Goal: Navigation & Orientation: Go to known website

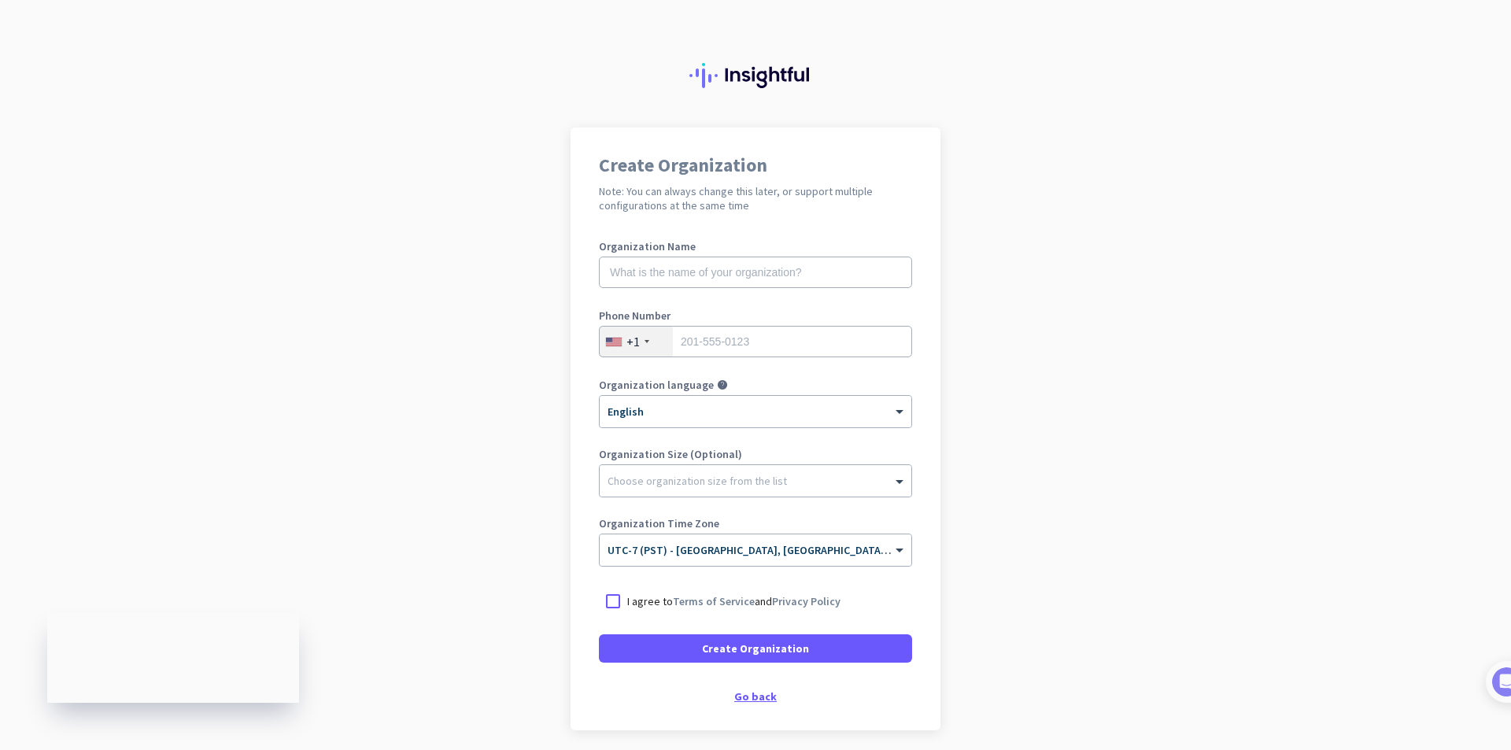
click at [752, 699] on div "Go back" at bounding box center [755, 696] width 313 height 11
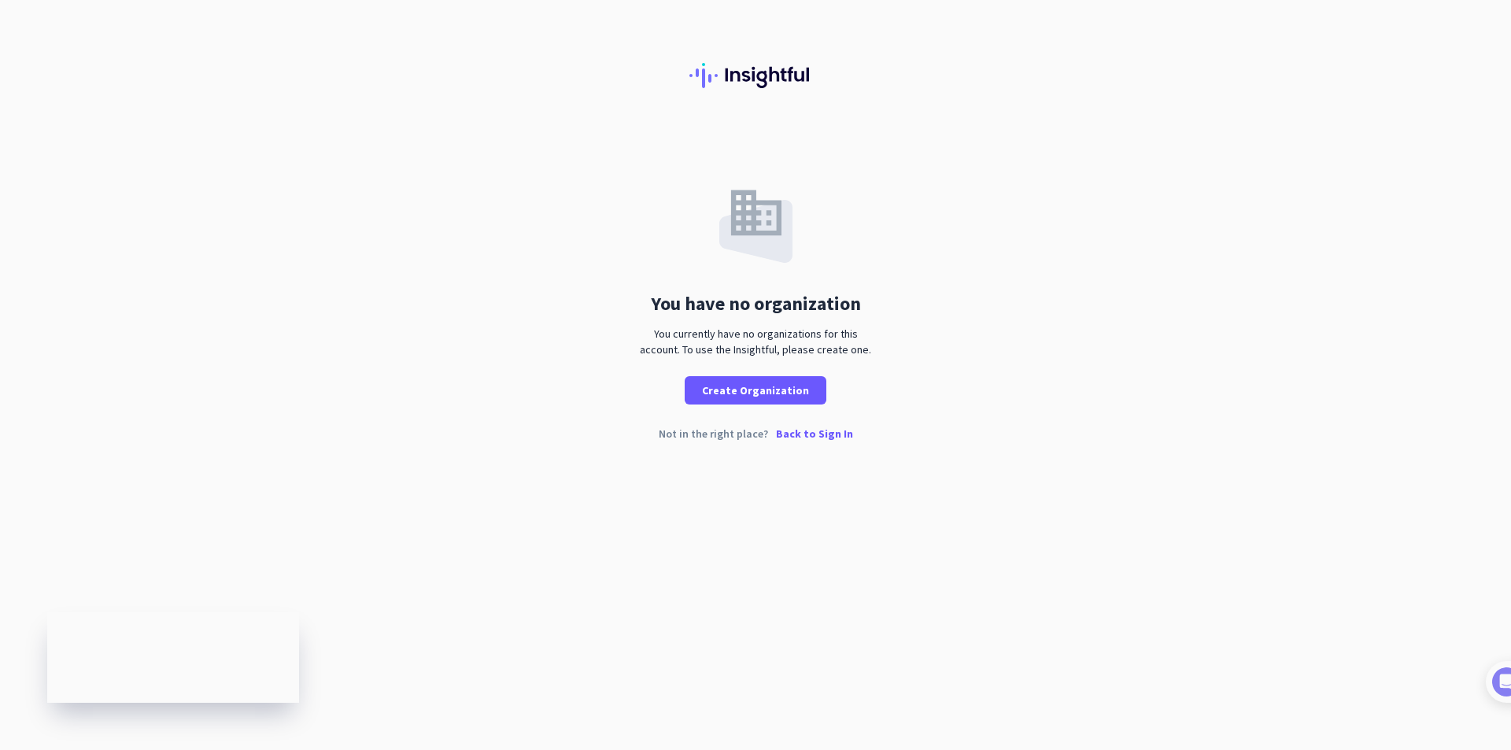
click at [812, 435] on p "Back to Sign In" at bounding box center [814, 433] width 77 height 11
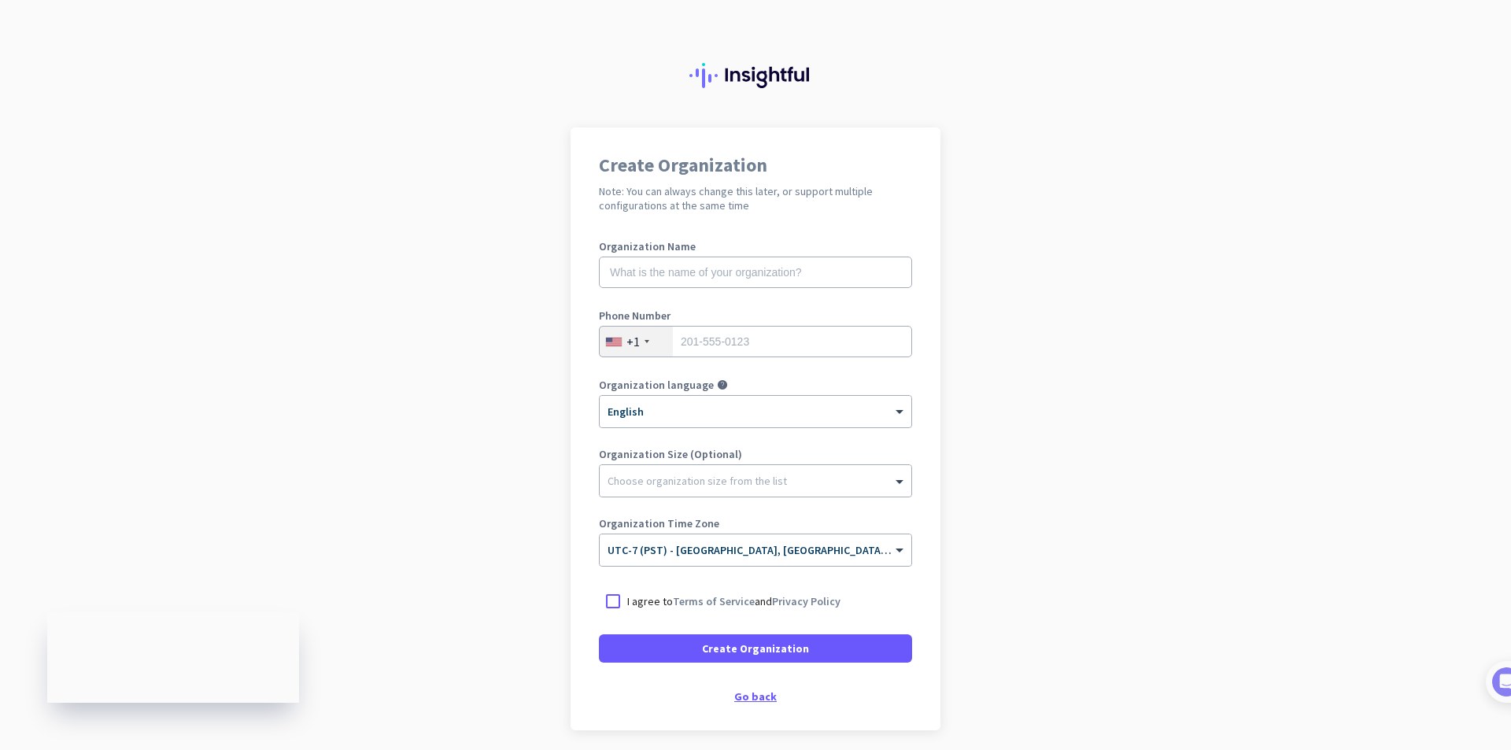
click at [751, 697] on div "Go back" at bounding box center [755, 696] width 313 height 11
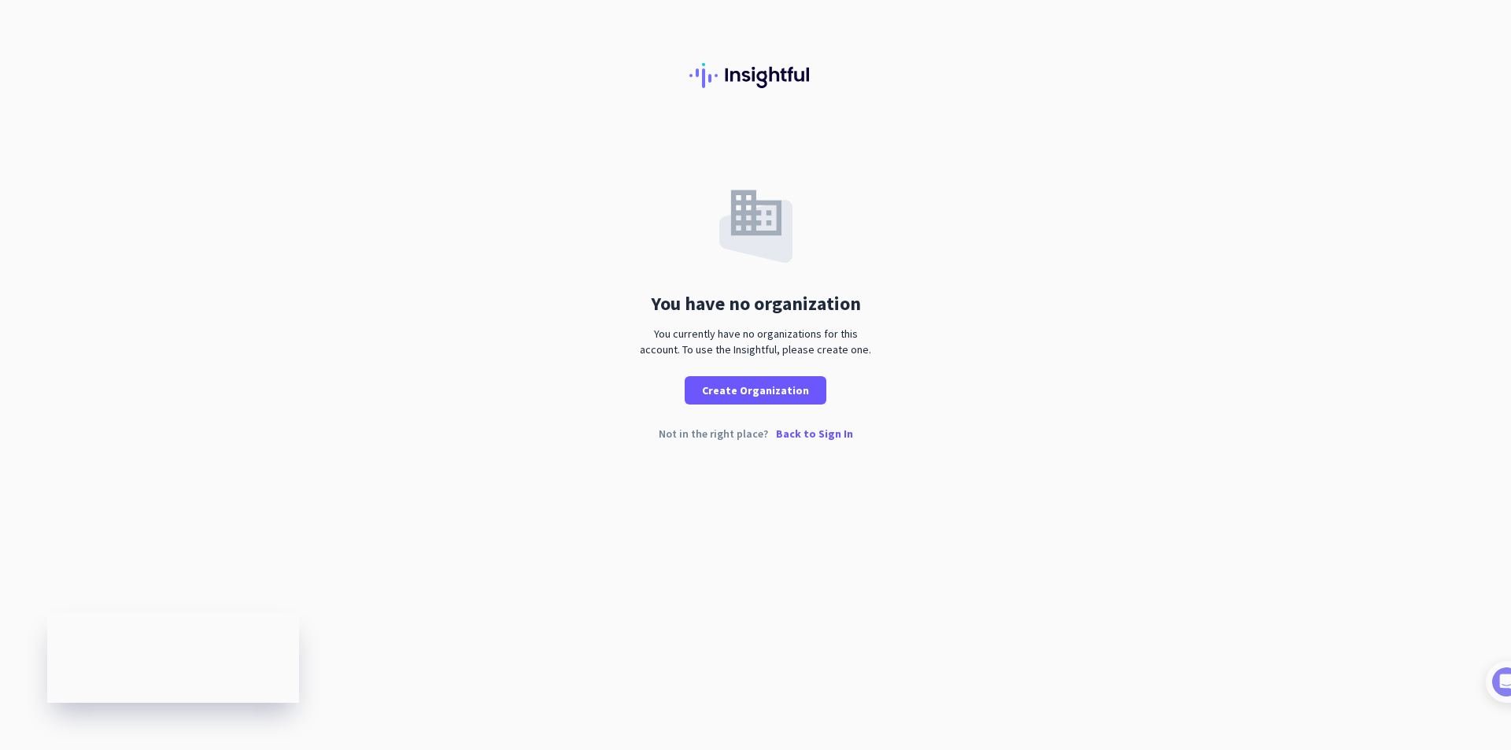
click at [811, 435] on p "Back to Sign In" at bounding box center [814, 433] width 77 height 11
